Goal: Task Accomplishment & Management: Use online tool/utility

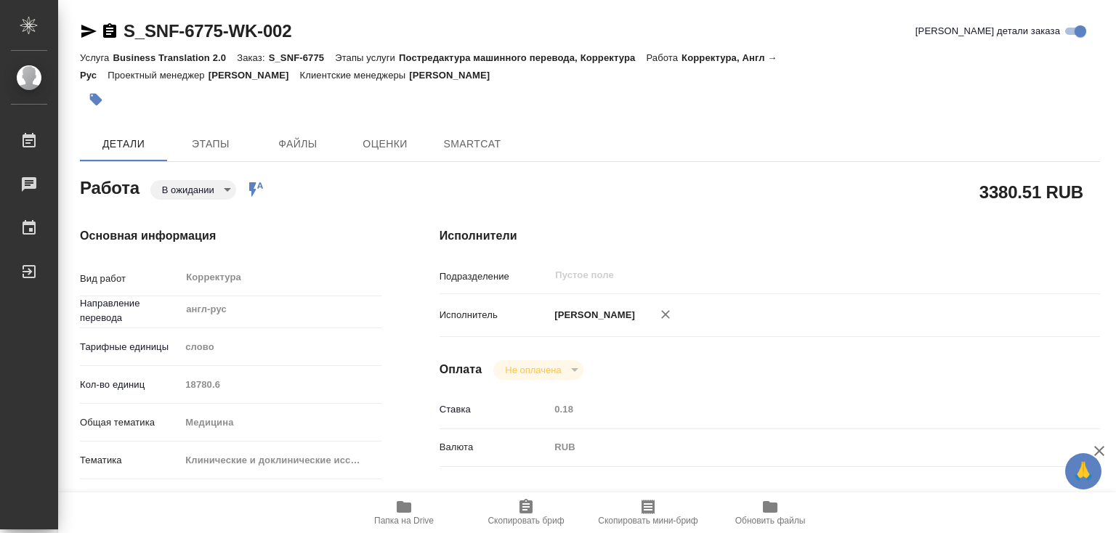
type textarea "x"
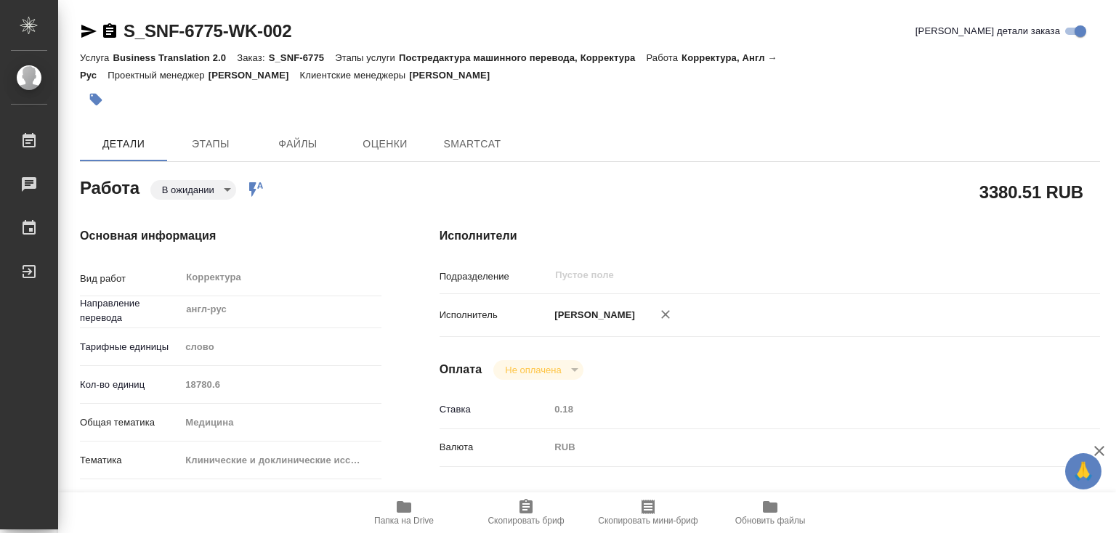
type textarea "x"
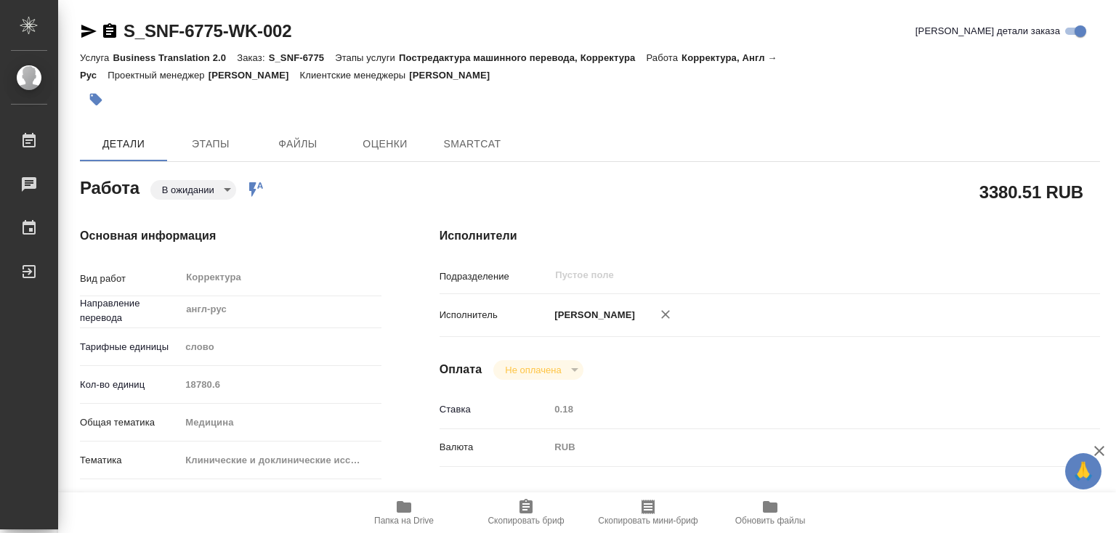
type textarea "x"
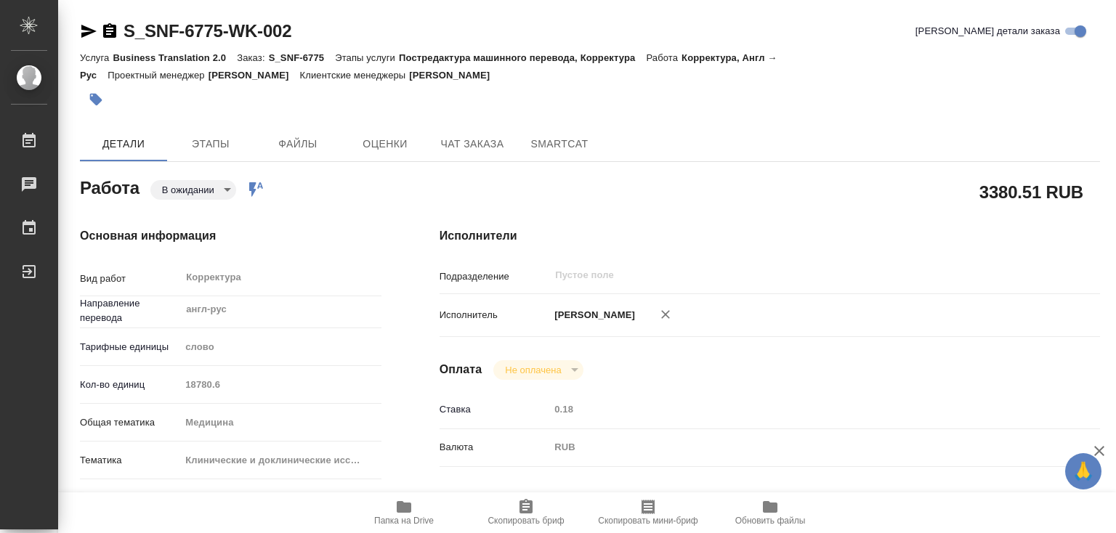
type textarea "x"
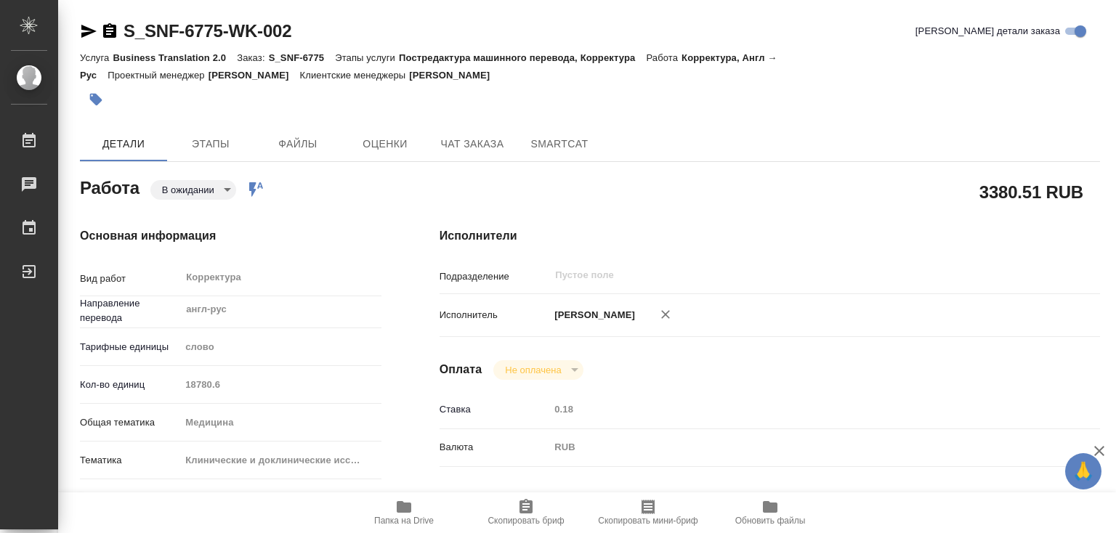
type textarea "x"
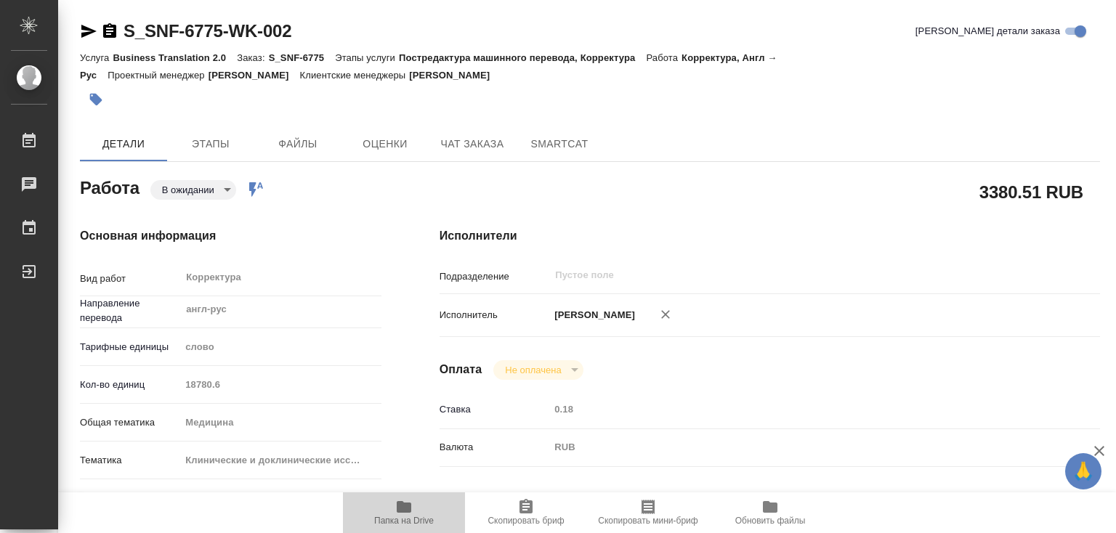
click at [408, 509] on icon "button" at bounding box center [404, 507] width 15 height 12
